Goal: Task Accomplishment & Management: Use online tool/utility

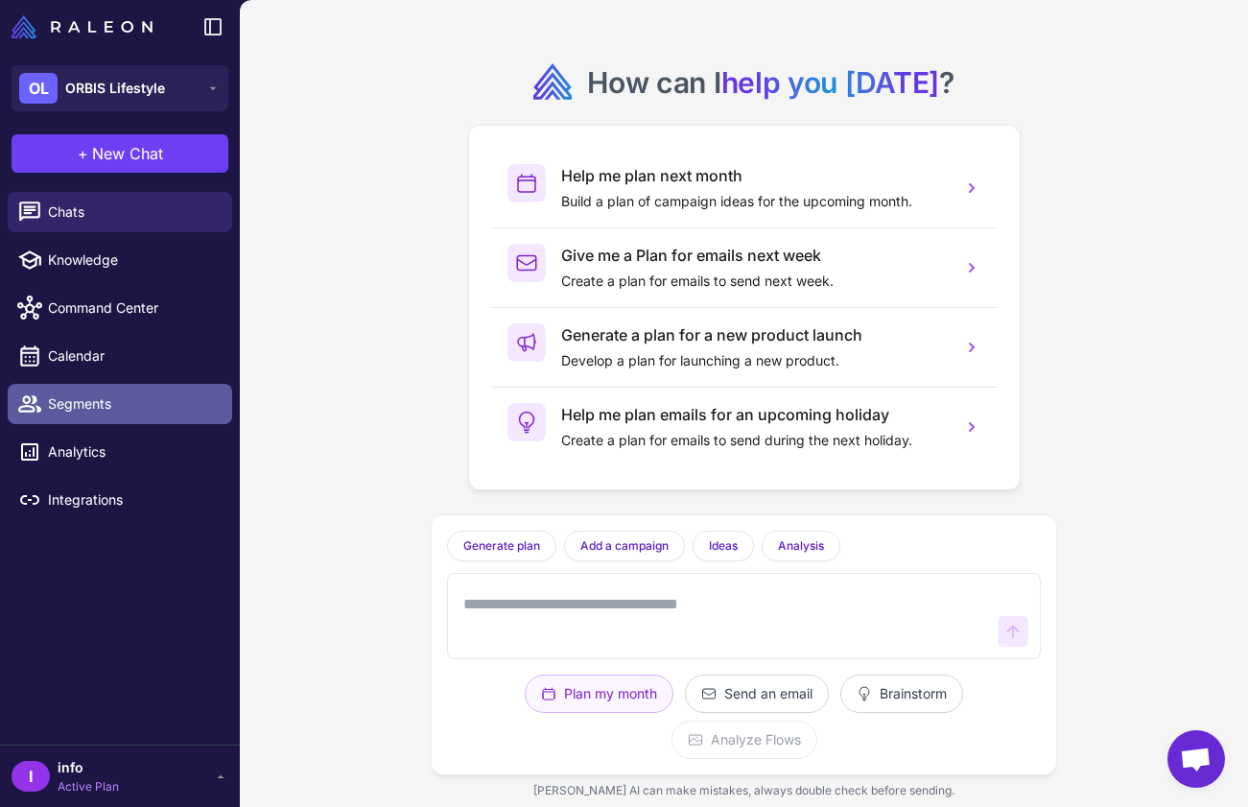
click at [132, 395] on span "Segments" at bounding box center [132, 403] width 169 height 21
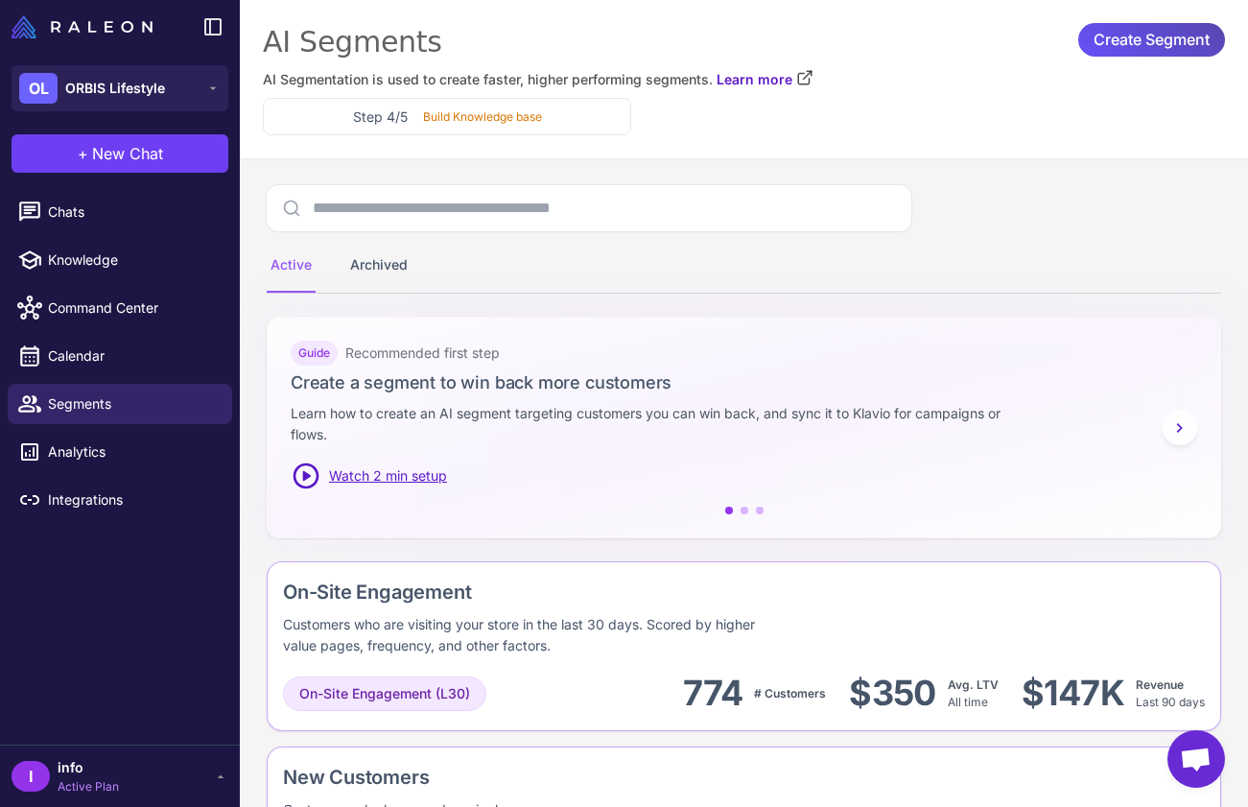
click at [1150, 35] on span "Create Segment" at bounding box center [1152, 40] width 116 height 34
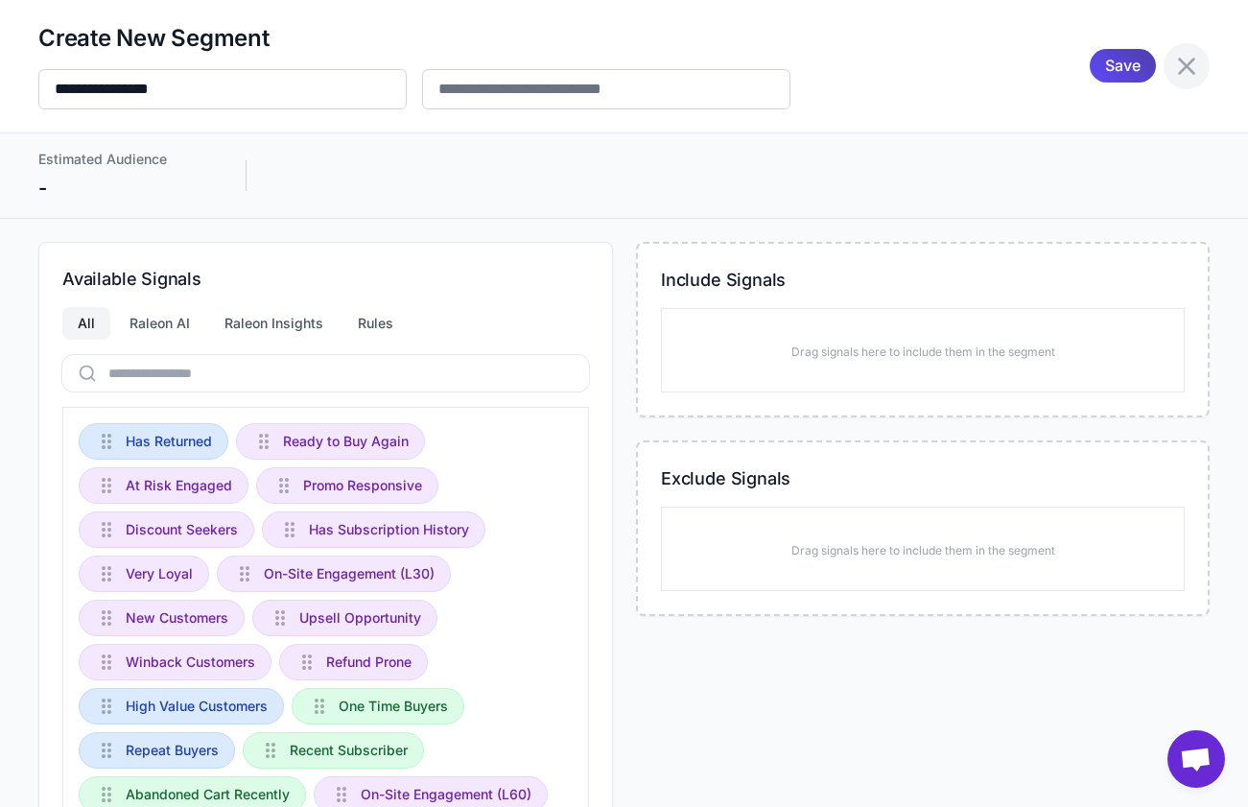
click at [1189, 58] on icon at bounding box center [1186, 66] width 31 height 31
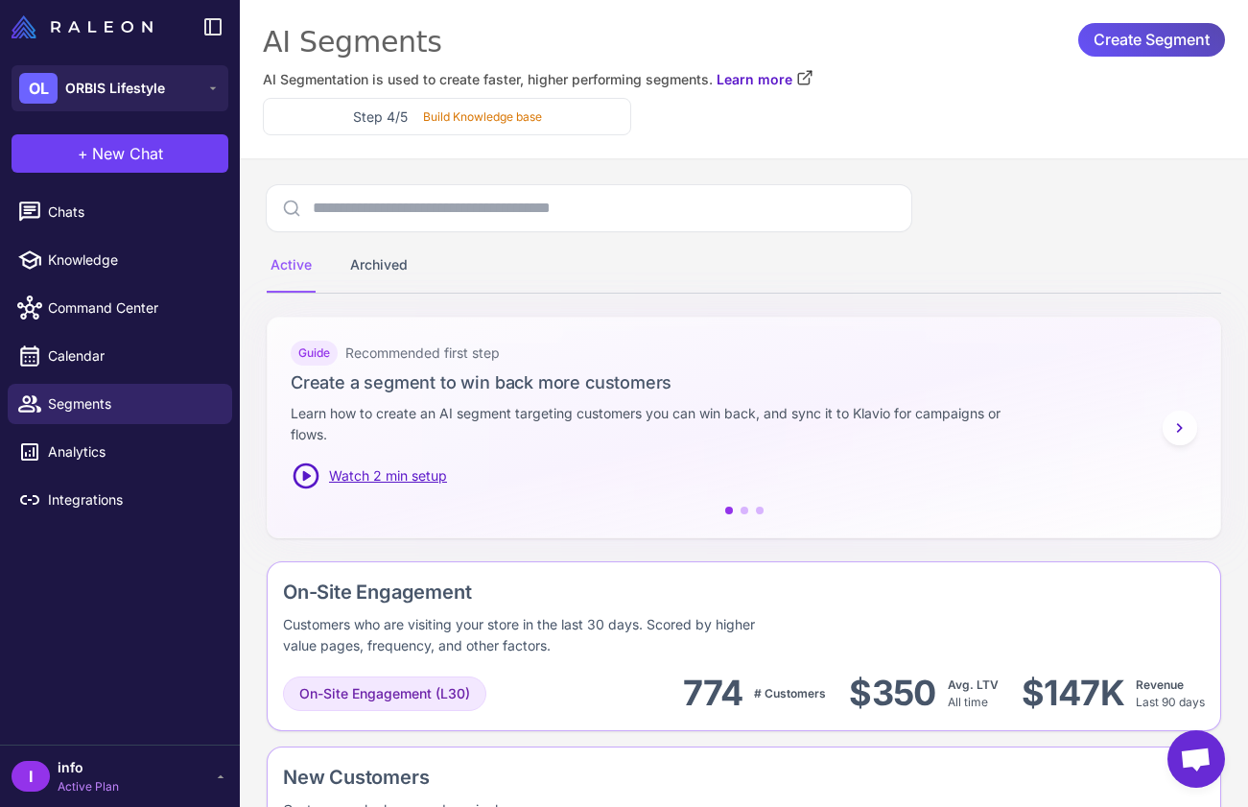
click at [1174, 48] on span "Create Segment" at bounding box center [1152, 40] width 116 height 34
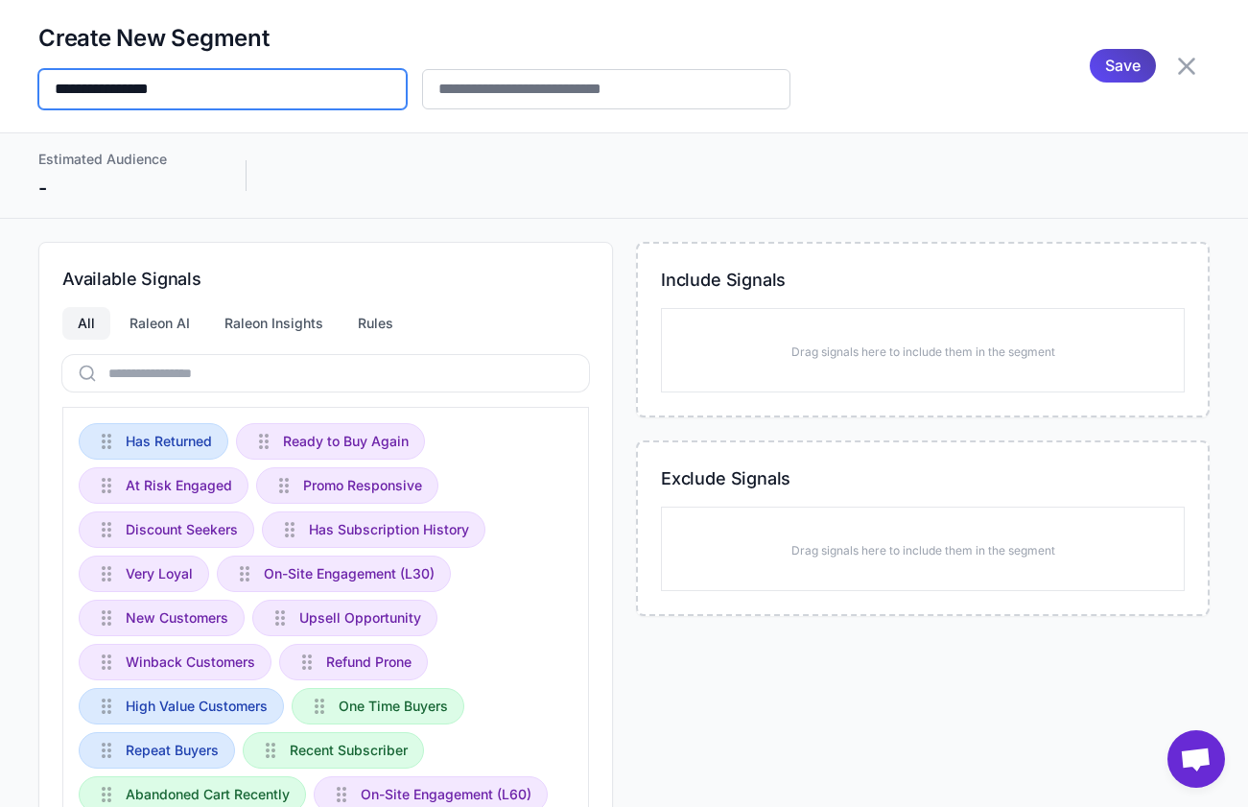
click at [342, 95] on input "**********" at bounding box center [222, 89] width 368 height 40
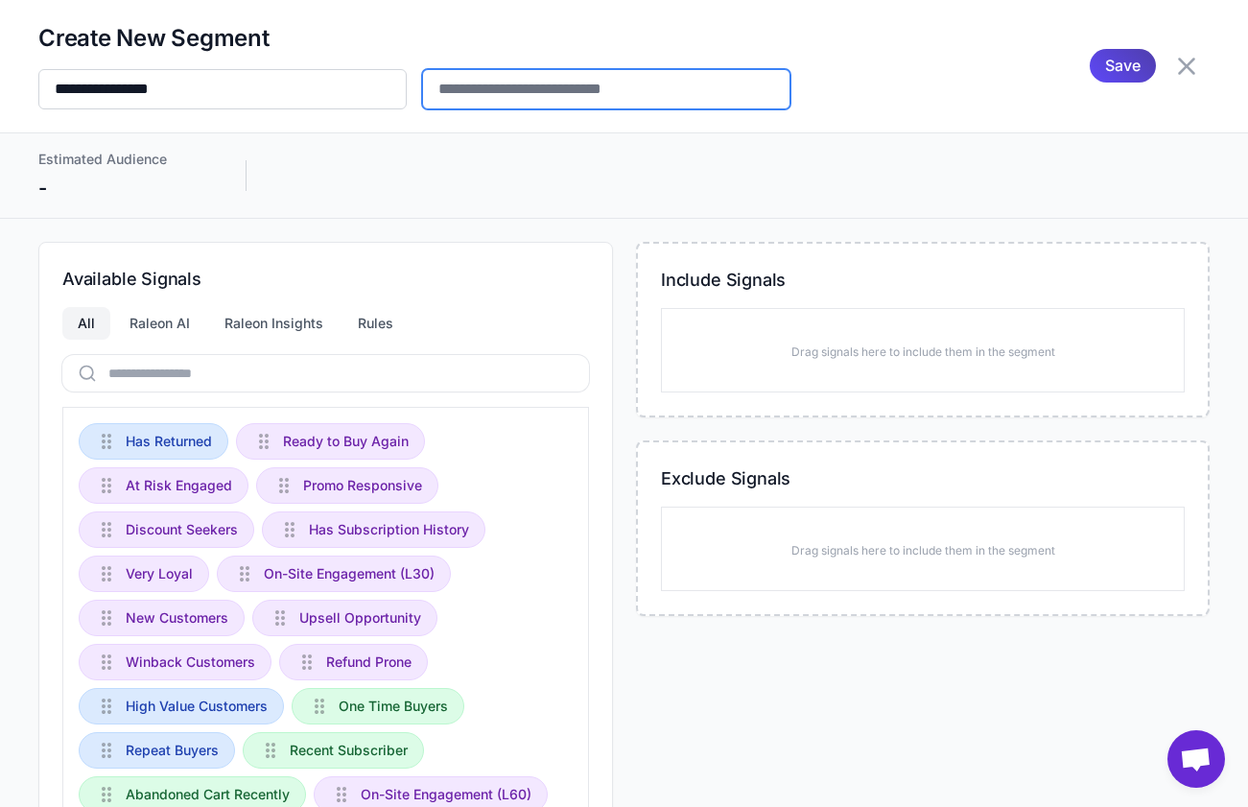
click at [510, 95] on input "text" at bounding box center [606, 89] width 368 height 40
type input "*"
click at [1194, 74] on icon at bounding box center [1186, 66] width 31 height 31
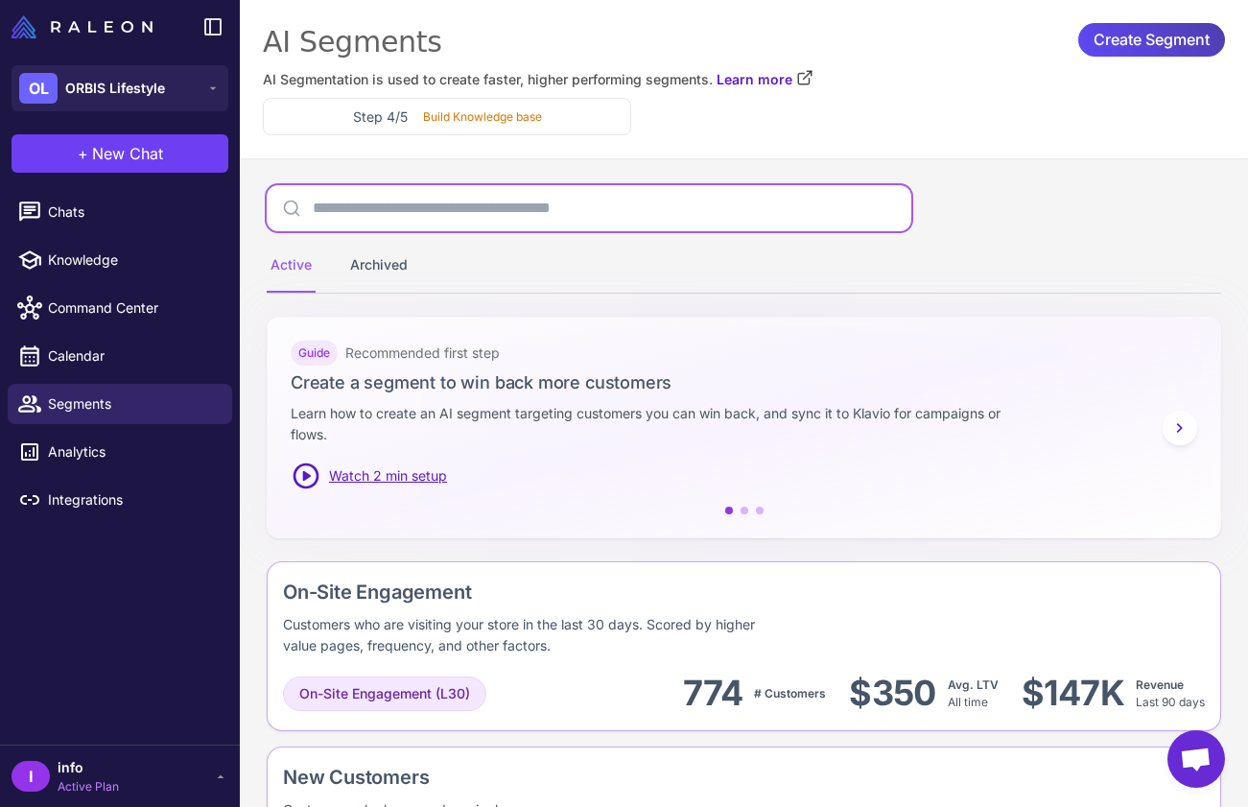
click at [458, 203] on input "text" at bounding box center [589, 208] width 645 height 46
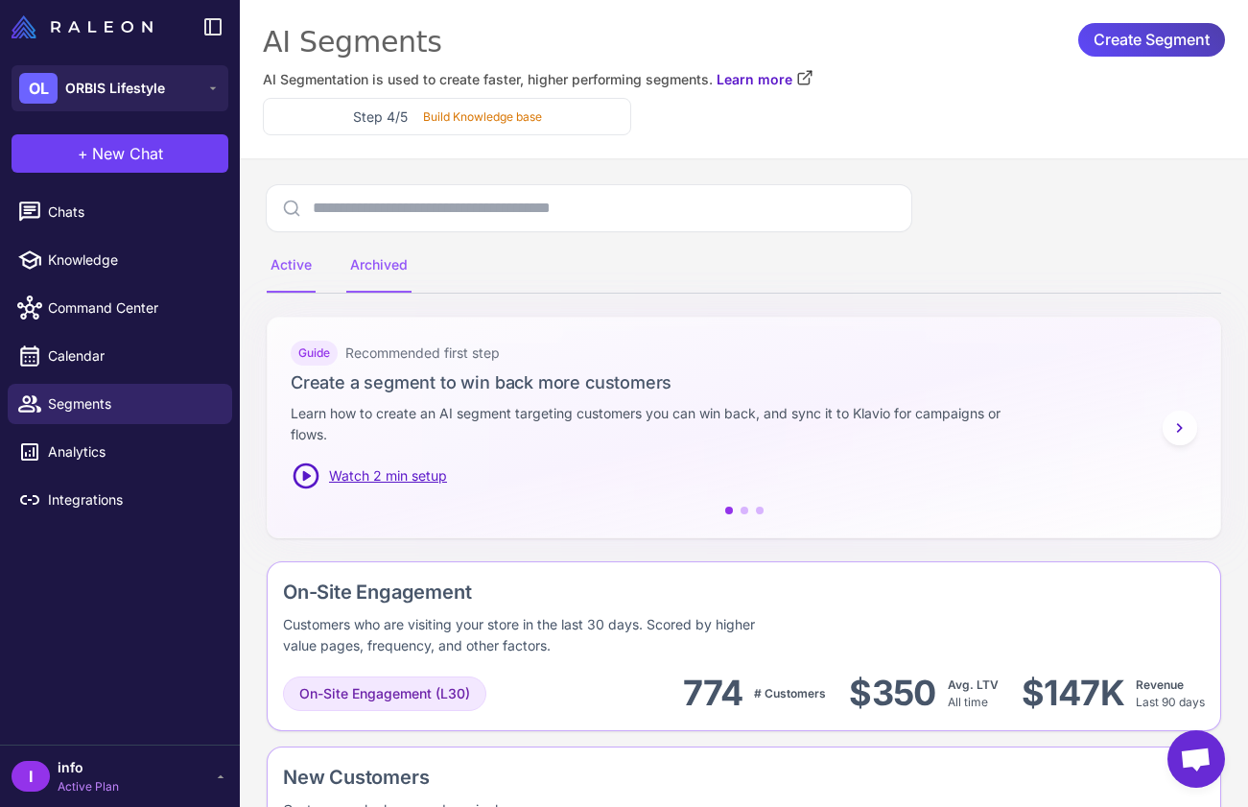
drag, startPoint x: 395, startPoint y: 268, endPoint x: 357, endPoint y: 268, distance: 38.4
click at [396, 268] on div "Archived" at bounding box center [378, 266] width 65 height 54
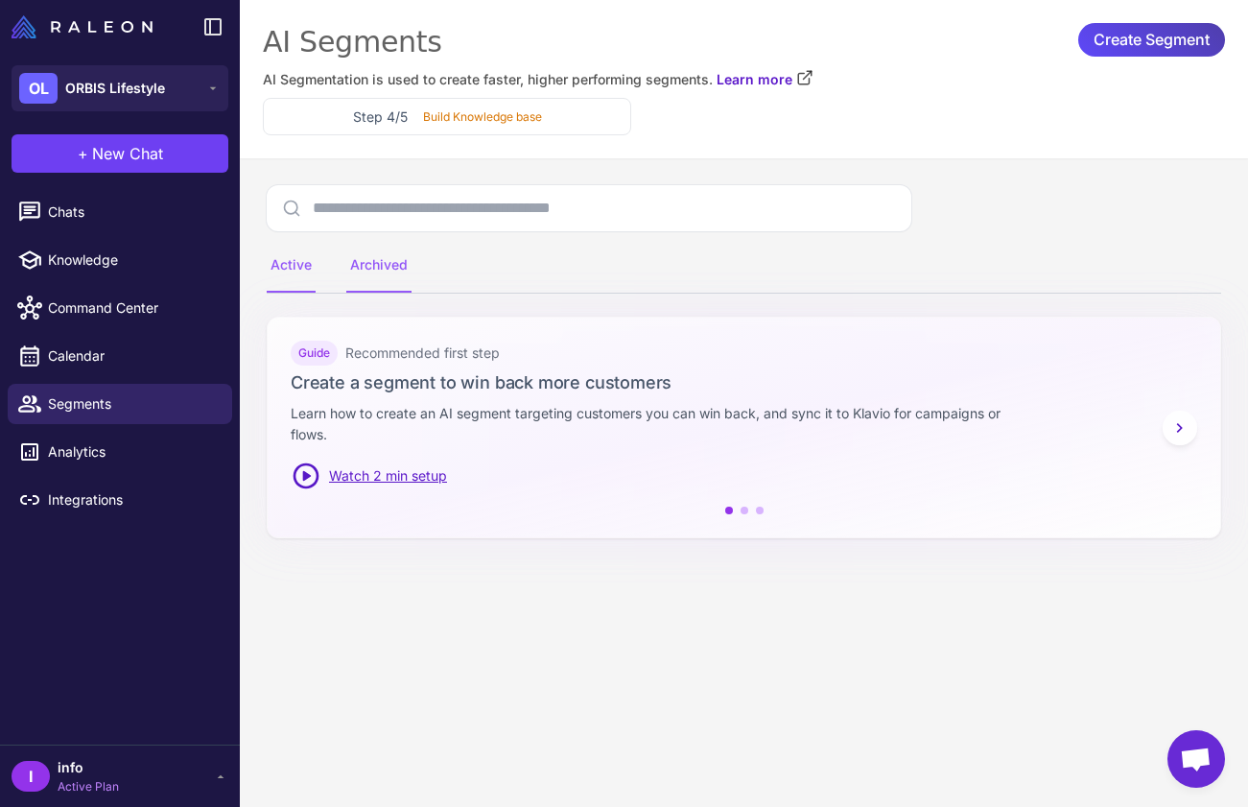
click at [297, 273] on div "Active" at bounding box center [291, 266] width 49 height 54
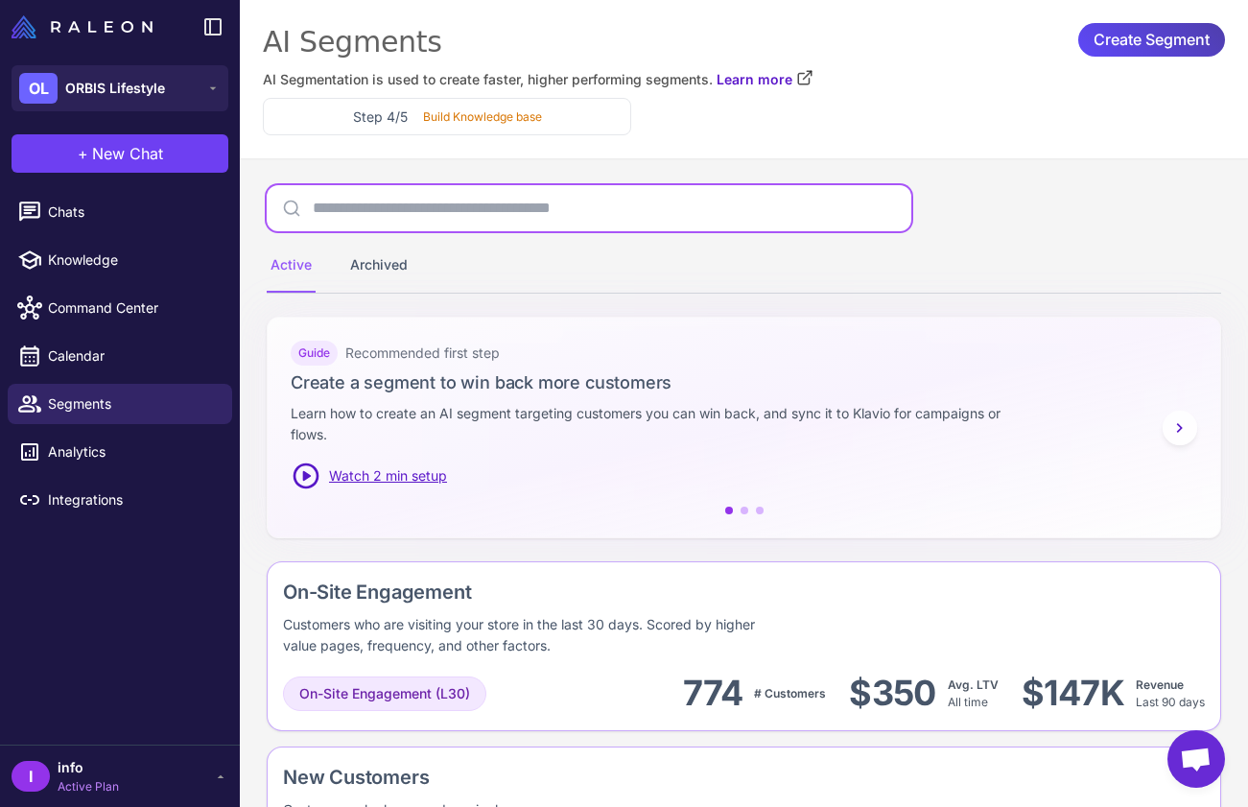
click at [366, 205] on input "text" at bounding box center [589, 208] width 645 height 46
type input "*"
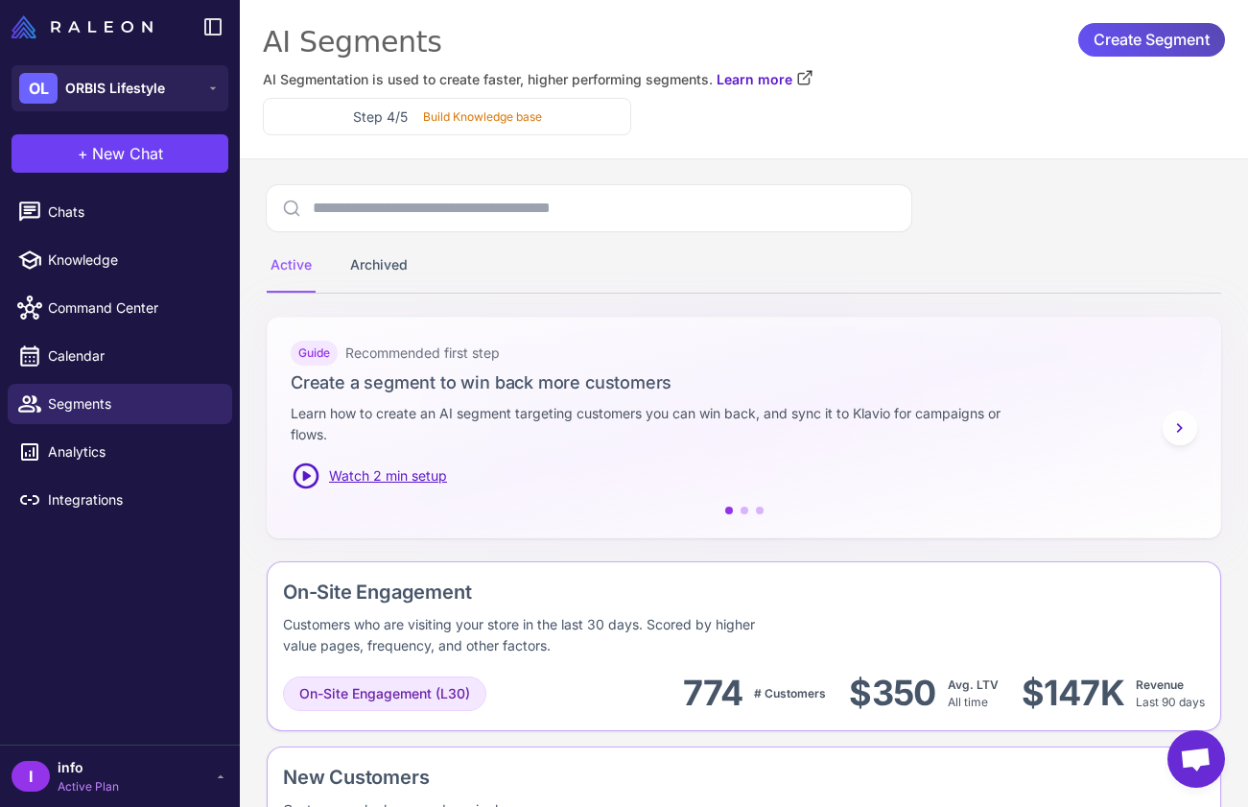
click at [1154, 49] on span "Create Segment" at bounding box center [1152, 40] width 116 height 34
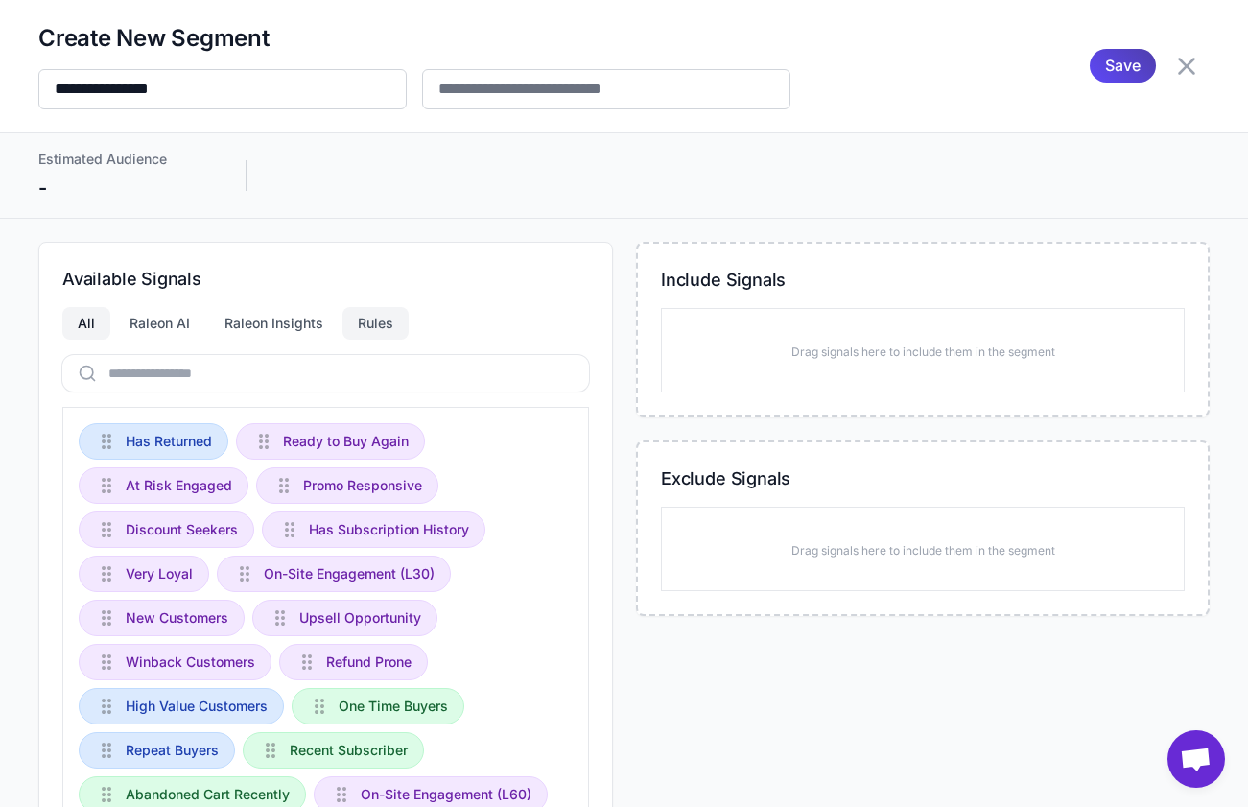
drag, startPoint x: 380, startPoint y: 326, endPoint x: 370, endPoint y: 330, distance: 10.3
click at [381, 326] on div "Rules" at bounding box center [375, 323] width 66 height 33
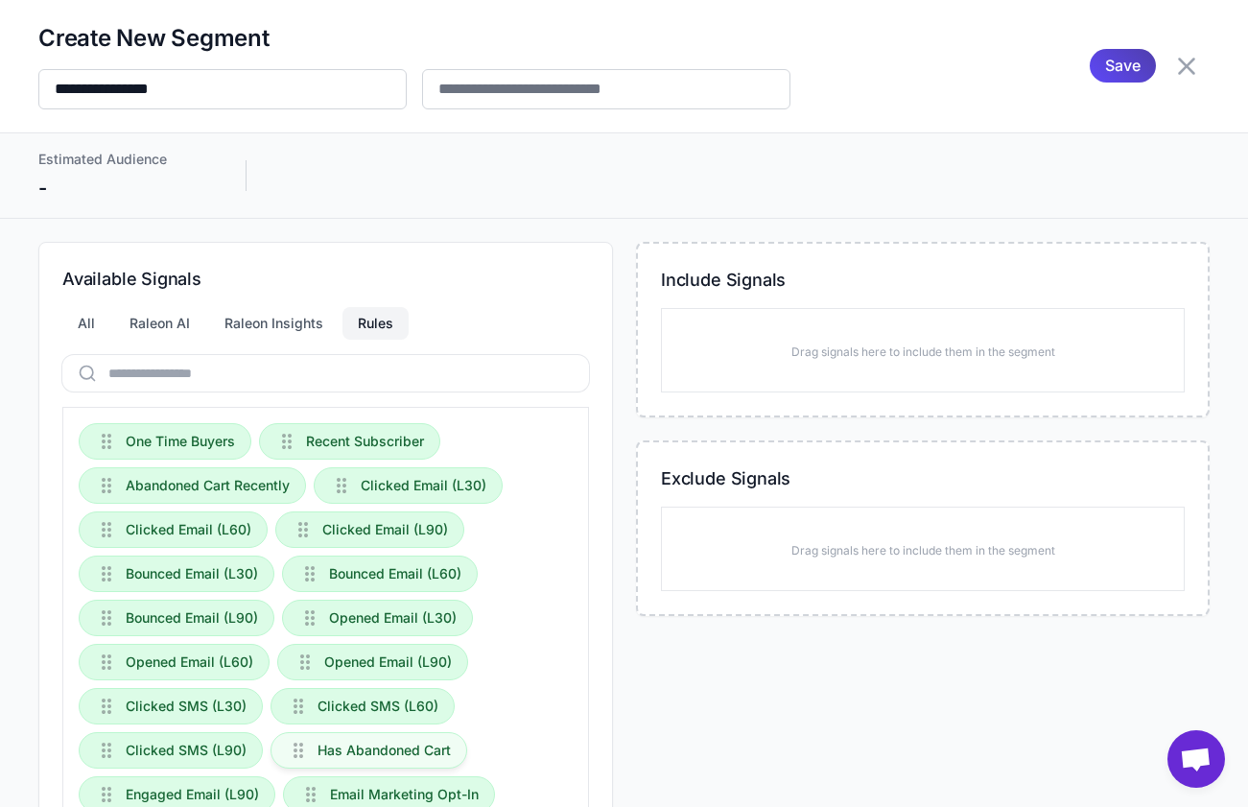
scroll to position [92, 0]
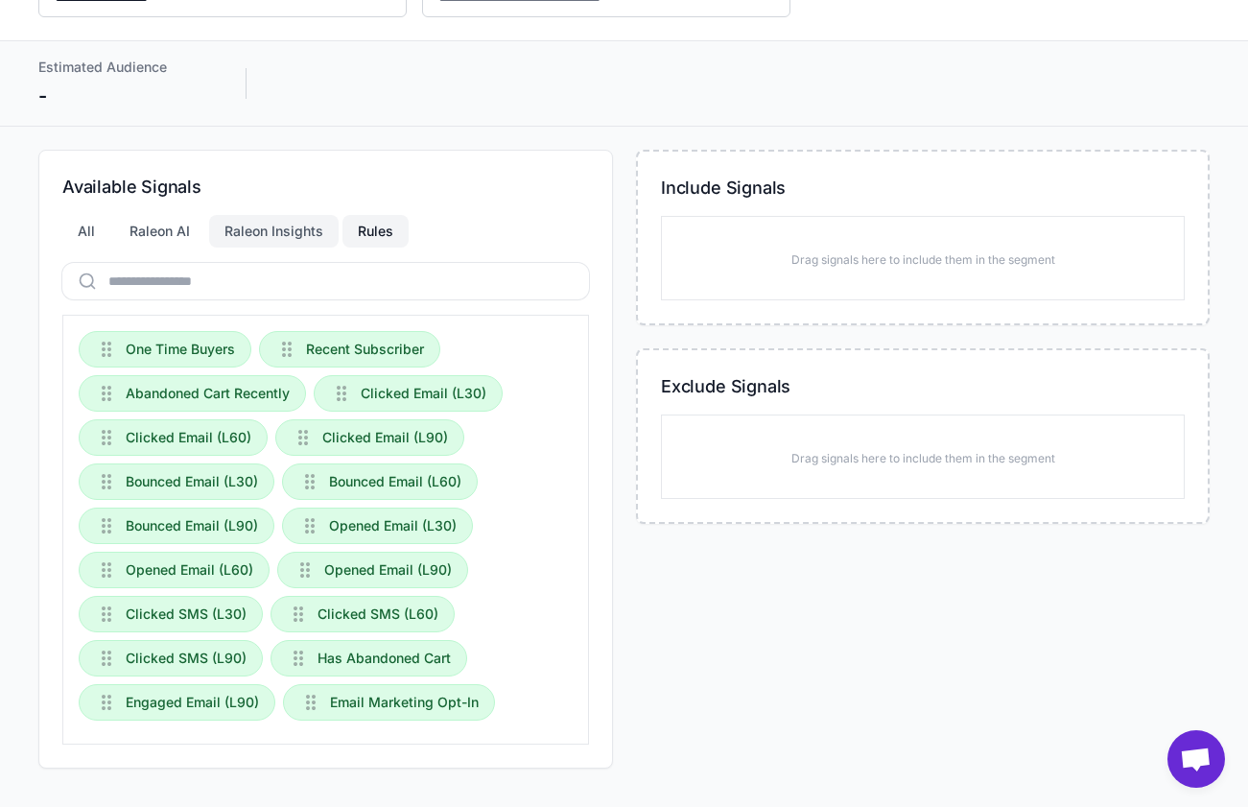
click at [272, 244] on div "Raleon Insights" at bounding box center [274, 231] width 130 height 33
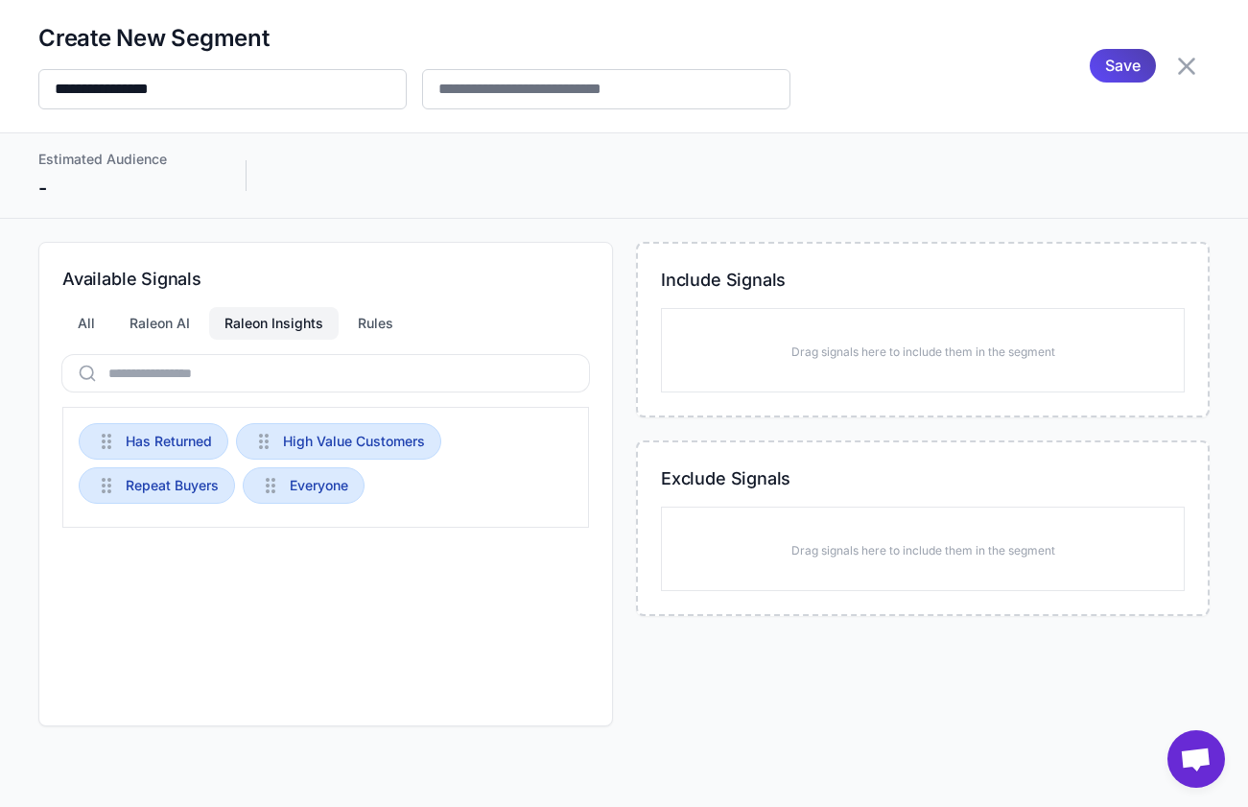
scroll to position [0, 0]
click at [200, 319] on div "Raleon AI" at bounding box center [159, 323] width 91 height 33
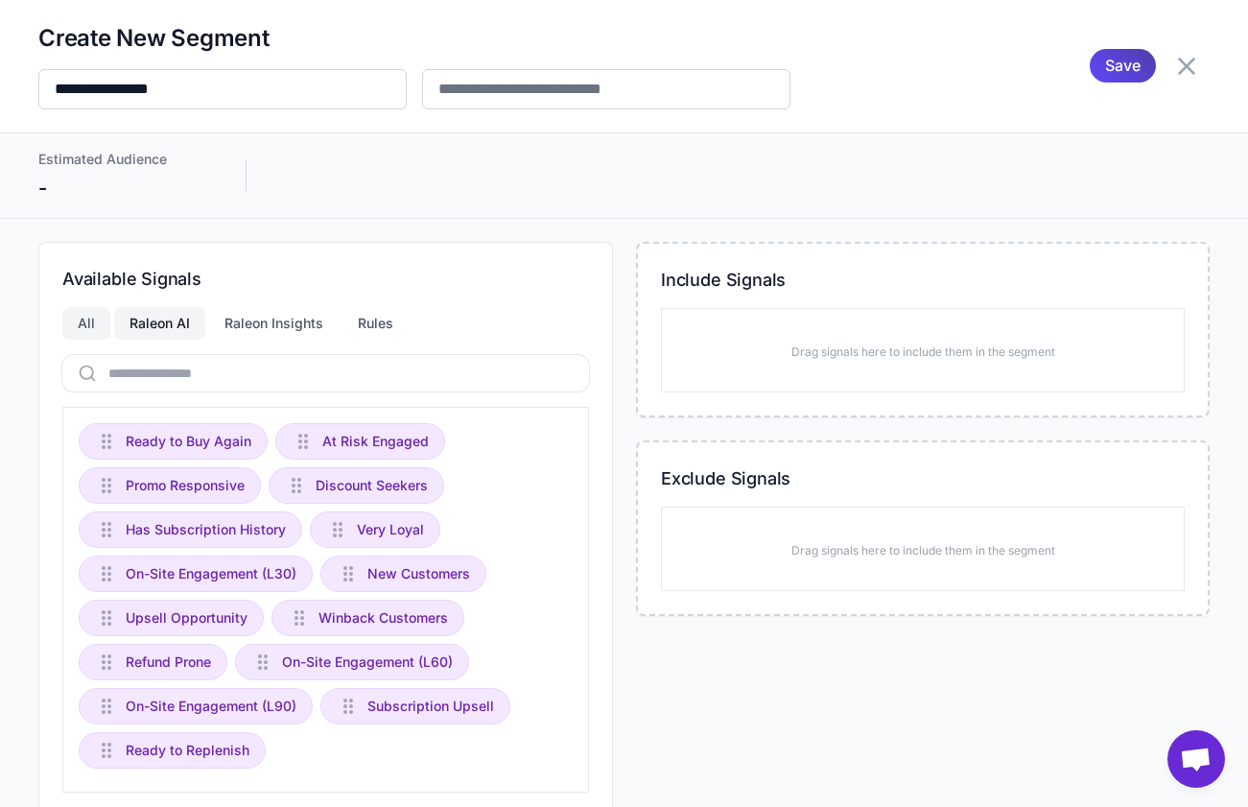
click at [95, 325] on div "All" at bounding box center [86, 323] width 48 height 33
